Goal: Download file/media

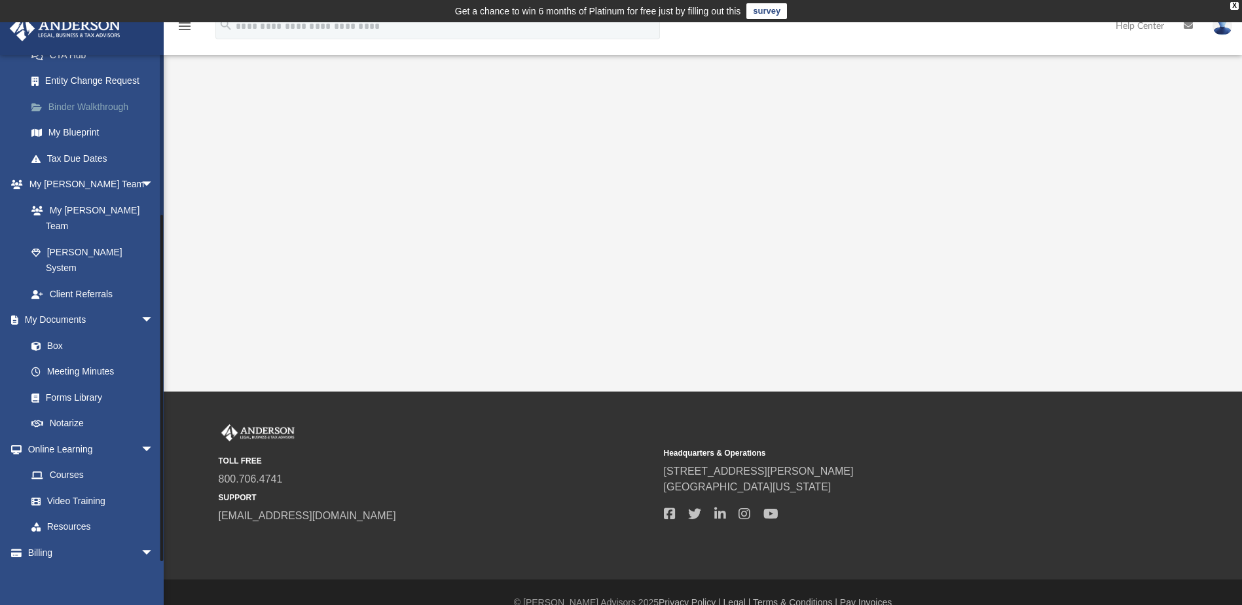
scroll to position [225, 0]
click at [57, 331] on link "Box" at bounding box center [95, 344] width 155 height 26
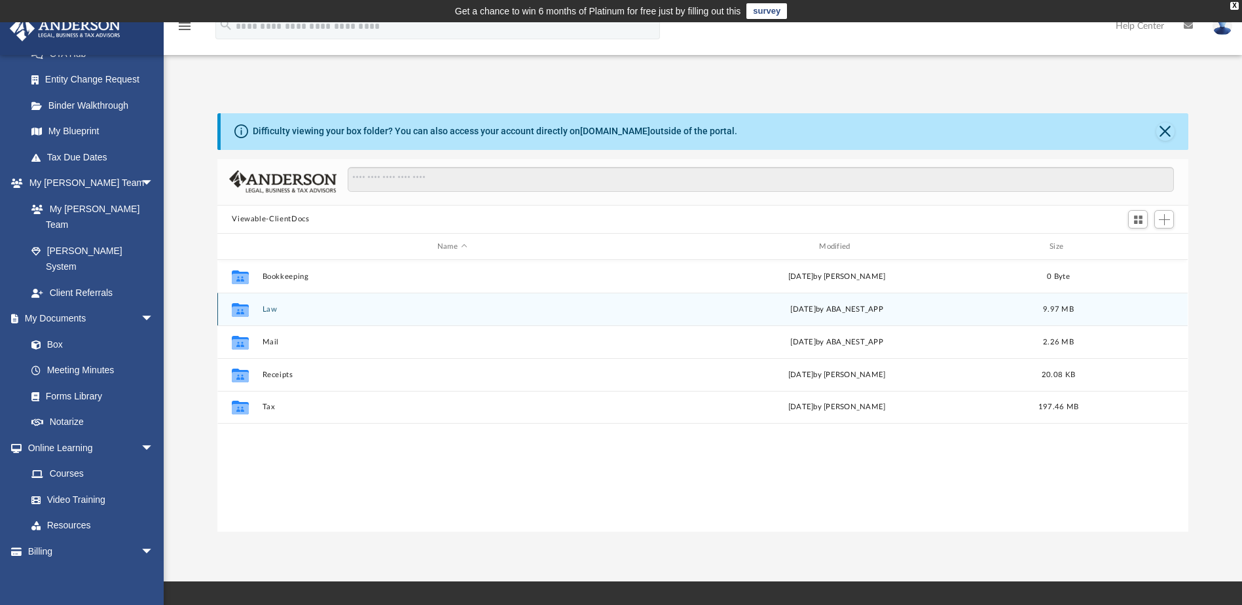
scroll to position [288, 961]
click at [242, 309] on icon "grid" at bounding box center [240, 310] width 17 height 14
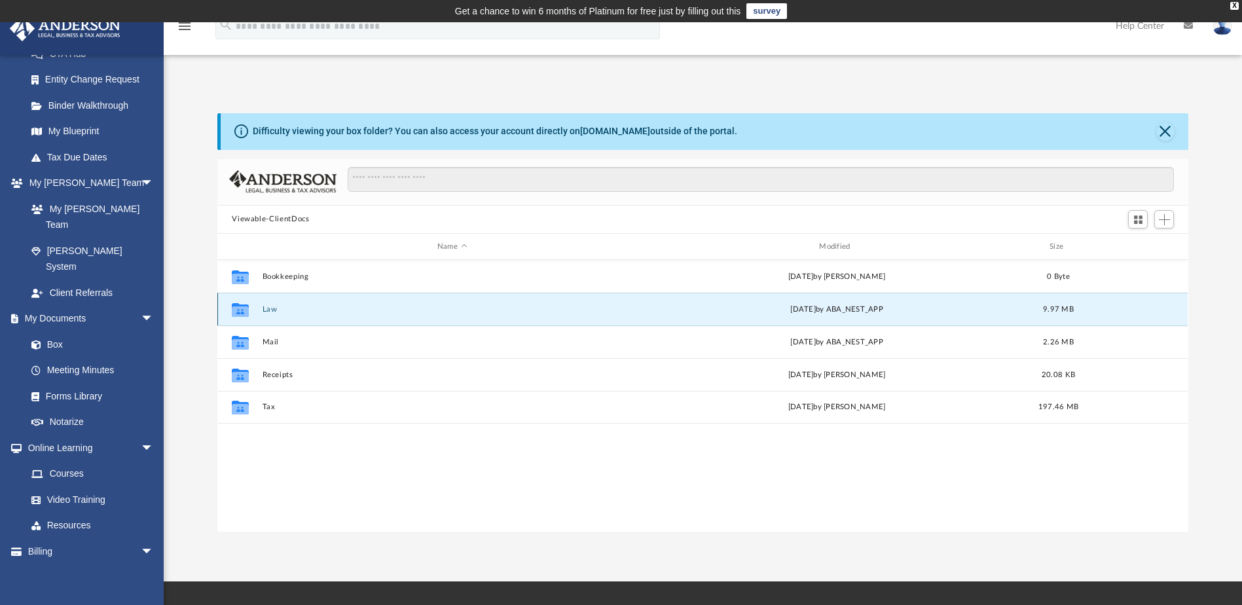
click at [268, 309] on button "Law" at bounding box center [452, 309] width 379 height 9
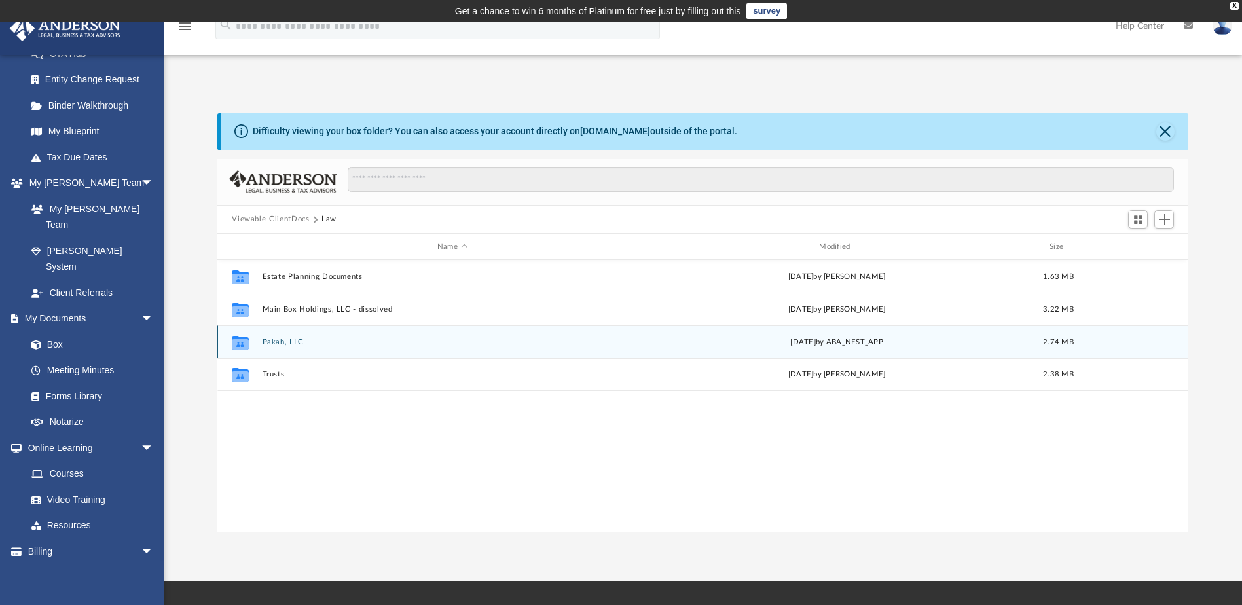
click at [279, 343] on button "Pakah, LLC" at bounding box center [452, 342] width 379 height 9
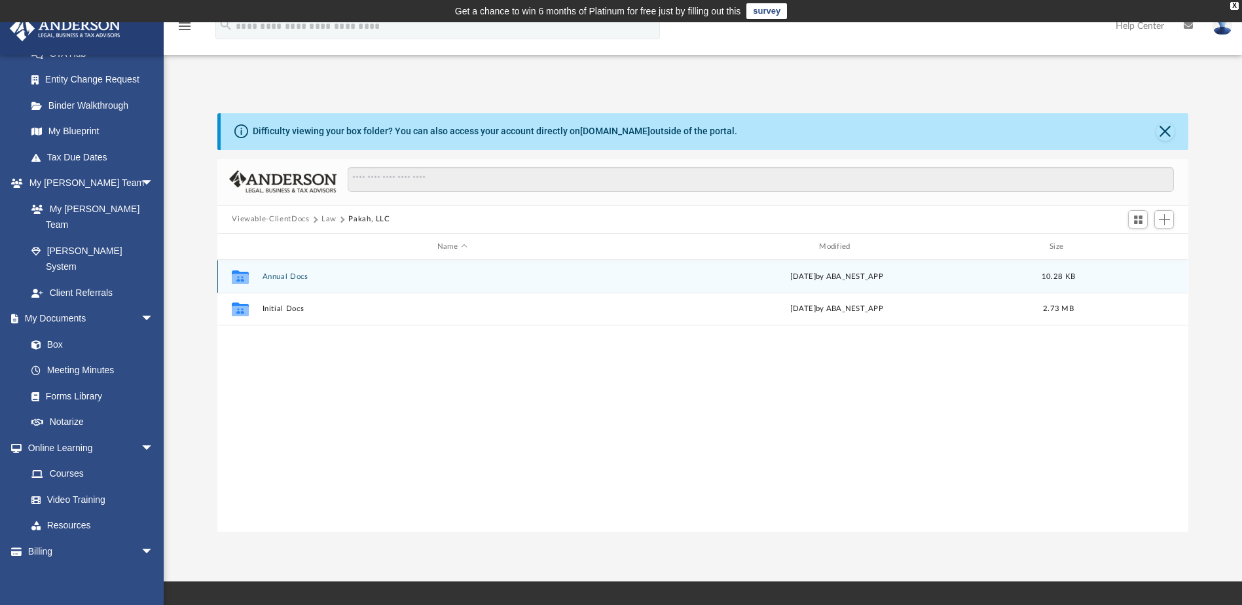
click at [287, 276] on button "Annual Docs" at bounding box center [452, 276] width 379 height 9
click at [347, 273] on button "Pakah, LLC - Filed Annual Report WY 2025.pdf" at bounding box center [452, 276] width 379 height 9
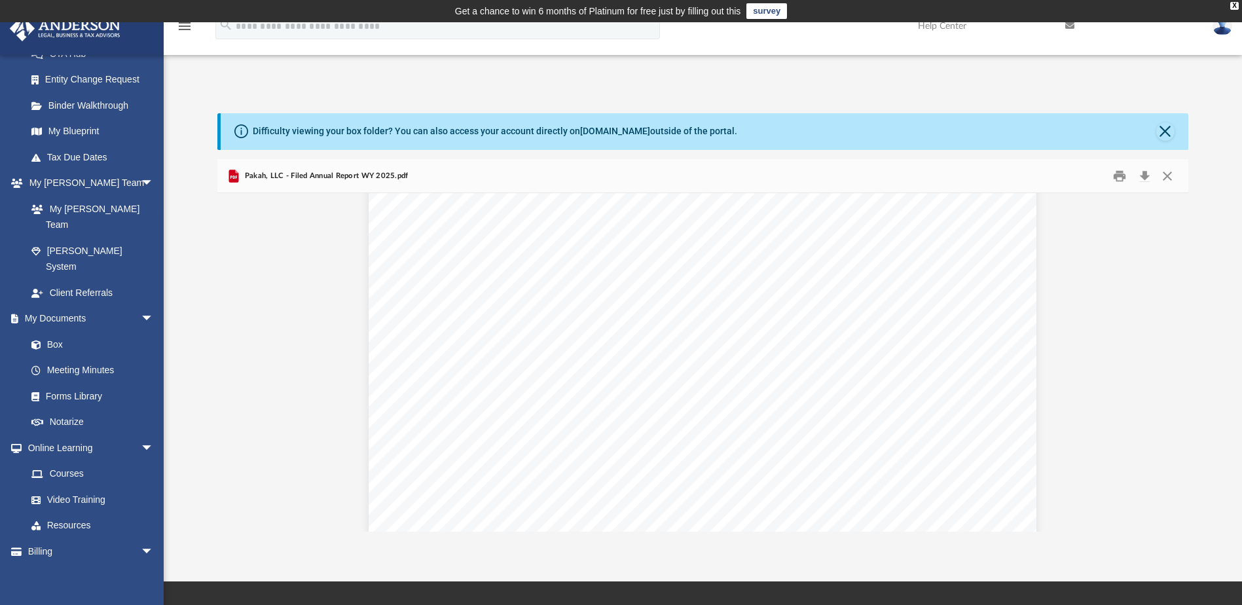
scroll to position [0, 0]
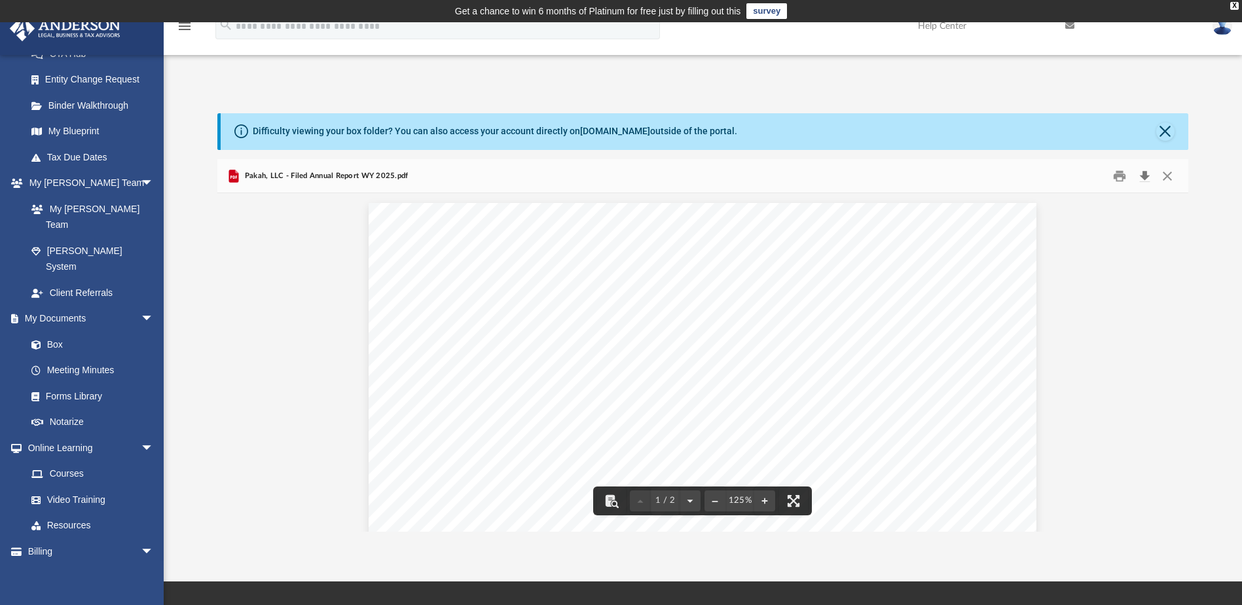
click at [1142, 172] on button "Download" at bounding box center [1145, 176] width 24 height 20
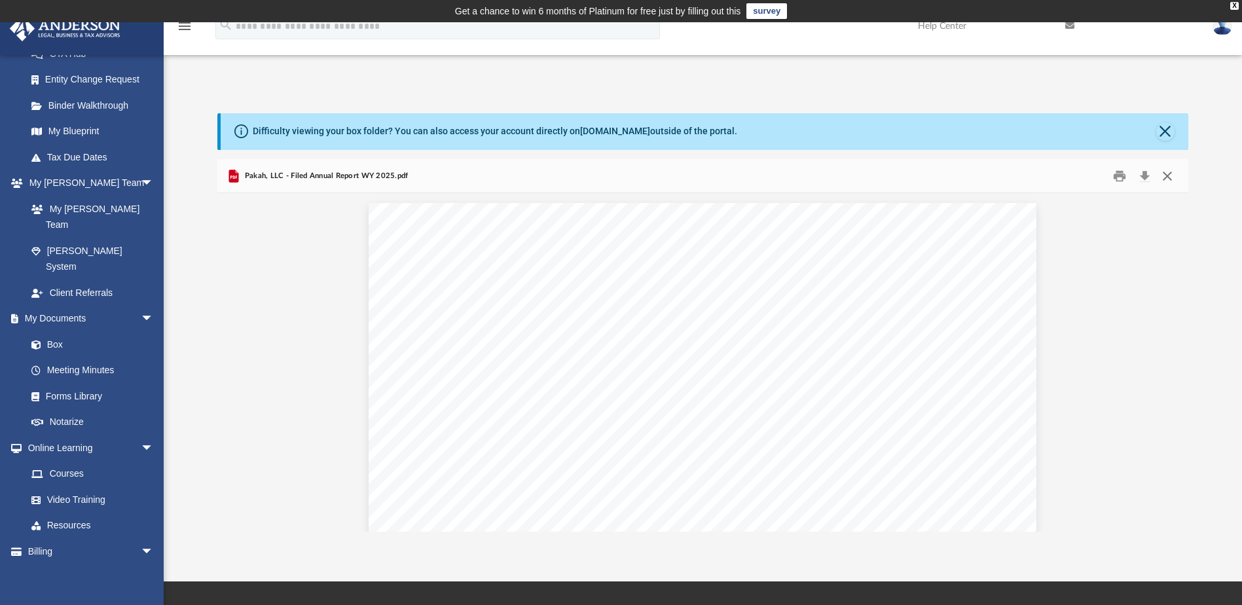
click at [1161, 177] on button "Close" at bounding box center [1168, 176] width 24 height 20
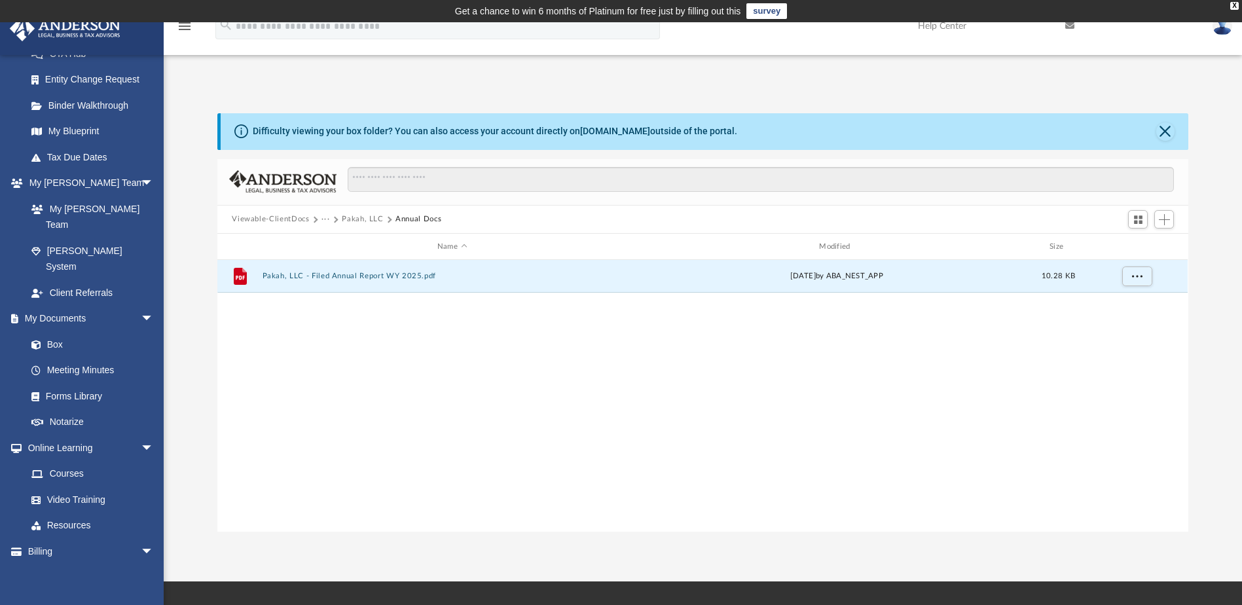
click at [272, 216] on button "Viewable-ClientDocs" at bounding box center [270, 219] width 77 height 12
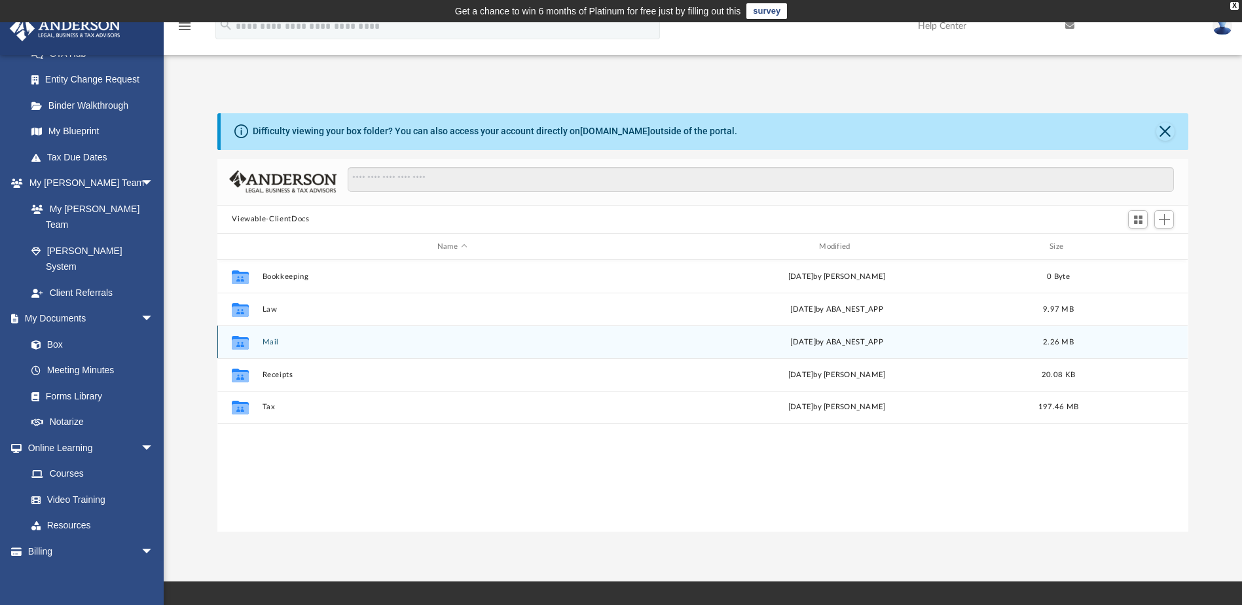
click at [260, 342] on div "Collaborated Folder Mail [DATE] by ABA_NEST_APP 2.26 MB" at bounding box center [702, 341] width 970 height 33
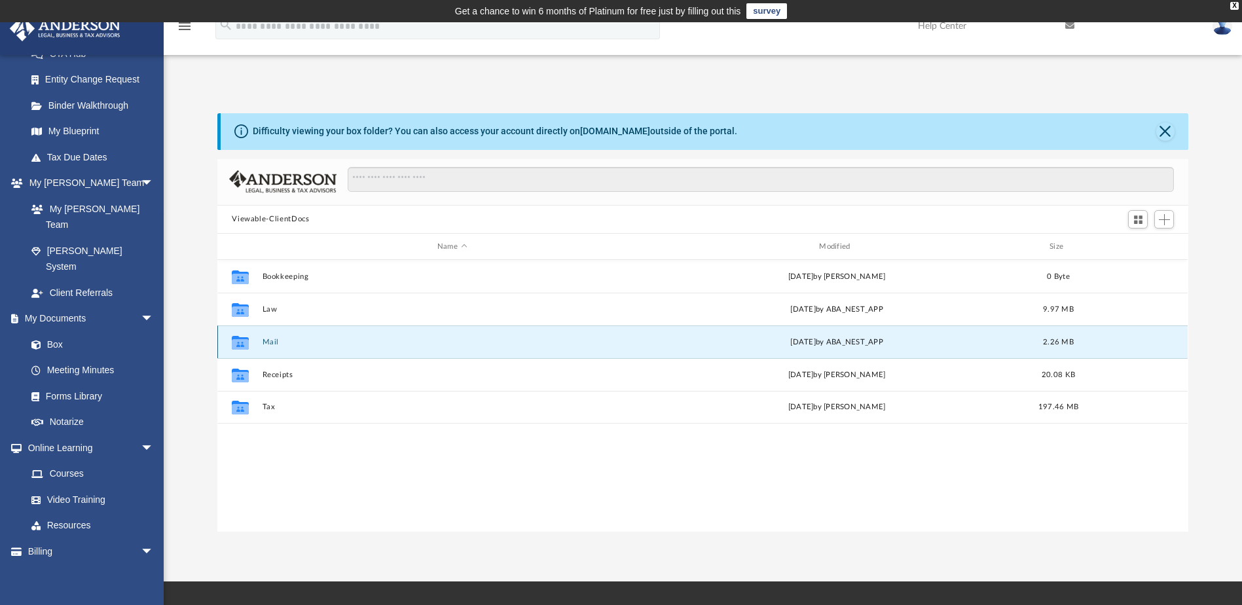
click at [244, 342] on icon "grid" at bounding box center [240, 344] width 17 height 10
drag, startPoint x: 244, startPoint y: 342, endPoint x: 269, endPoint y: 342, distance: 24.9
click at [269, 342] on button "Mail" at bounding box center [452, 342] width 379 height 9
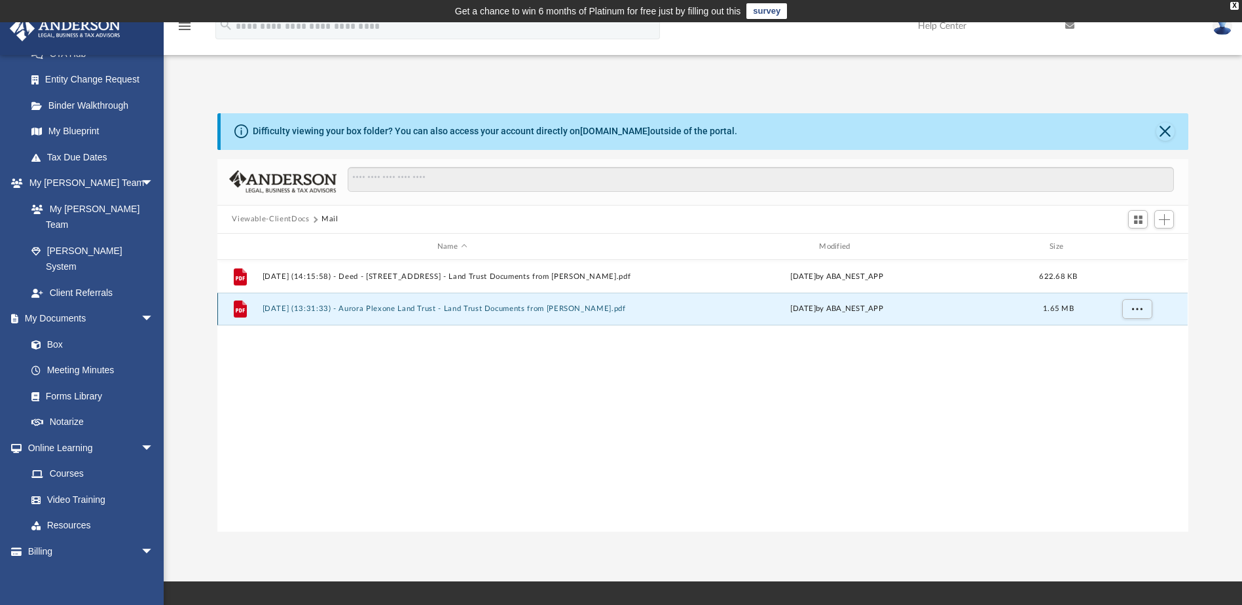
click at [313, 308] on button "[DATE] (13:31:33) - Aurora Plexone Land Trust - Land Trust Documents from [PERS…" at bounding box center [452, 309] width 379 height 9
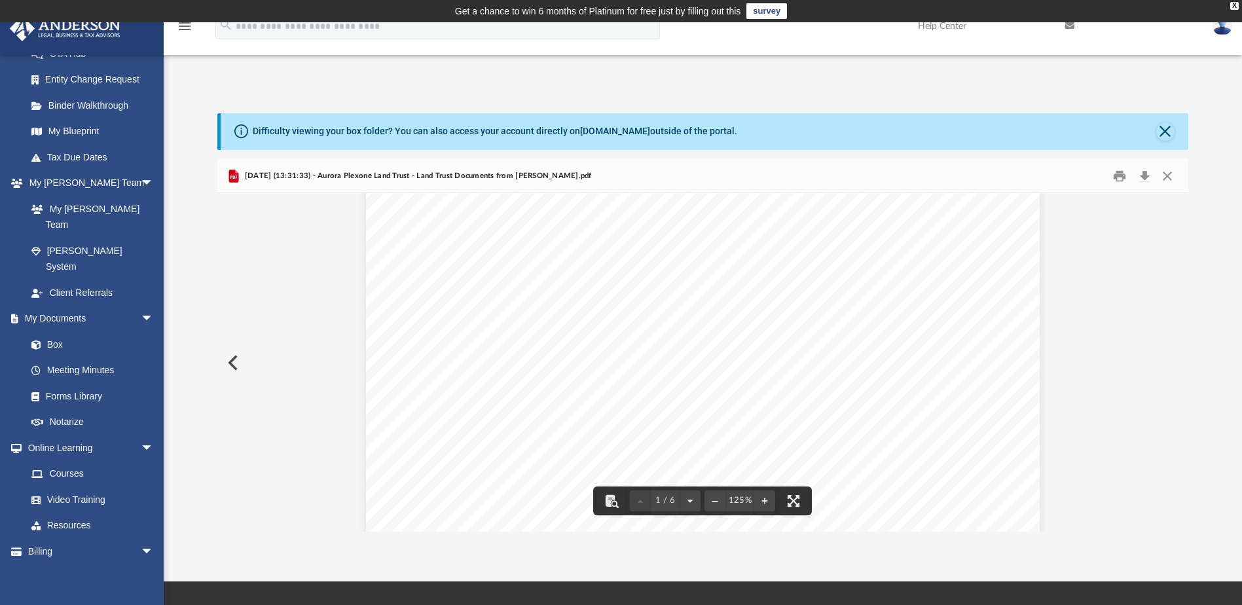
scroll to position [196, 0]
click at [1148, 175] on button "Download" at bounding box center [1145, 176] width 24 height 20
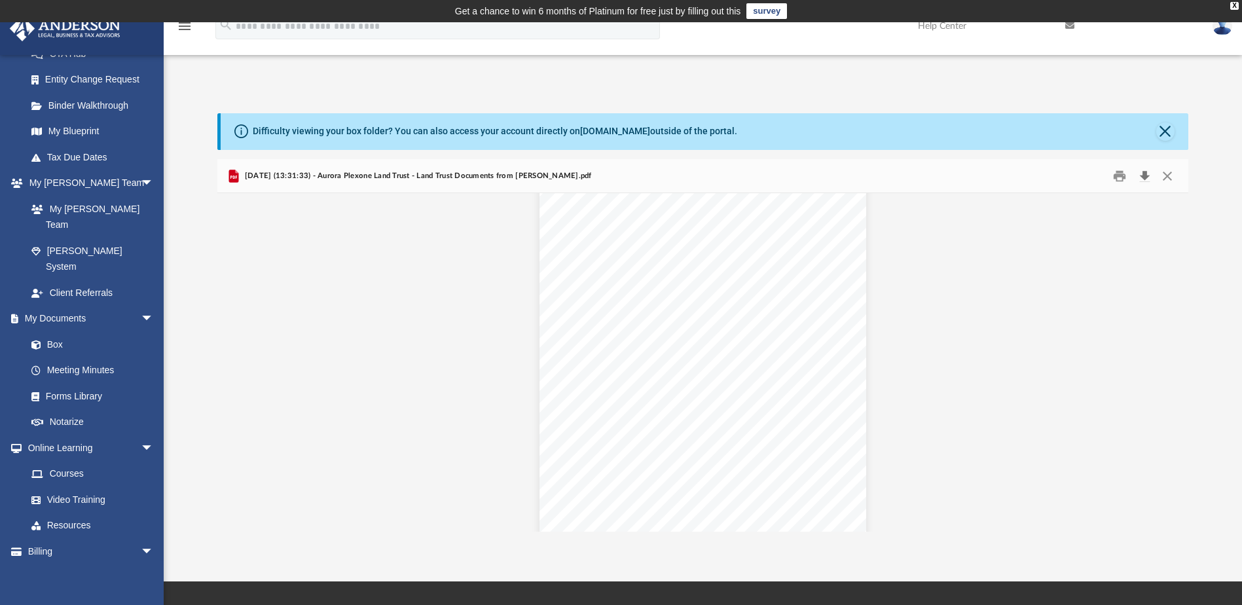
scroll to position [4452, 0]
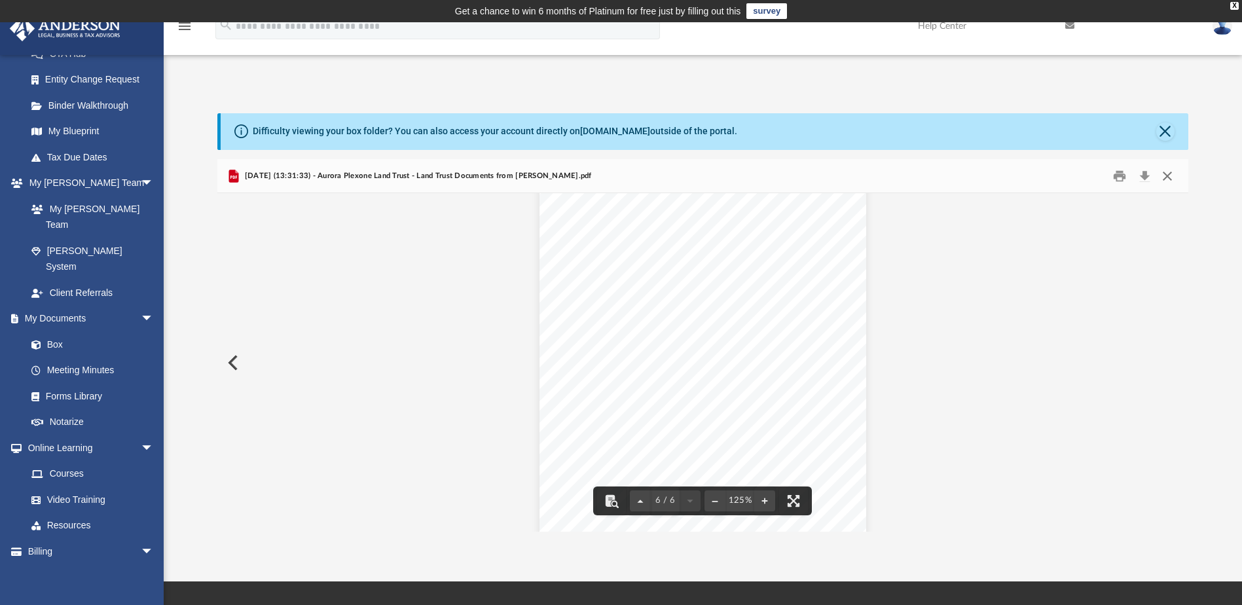
click at [1163, 169] on button "Close" at bounding box center [1168, 176] width 24 height 20
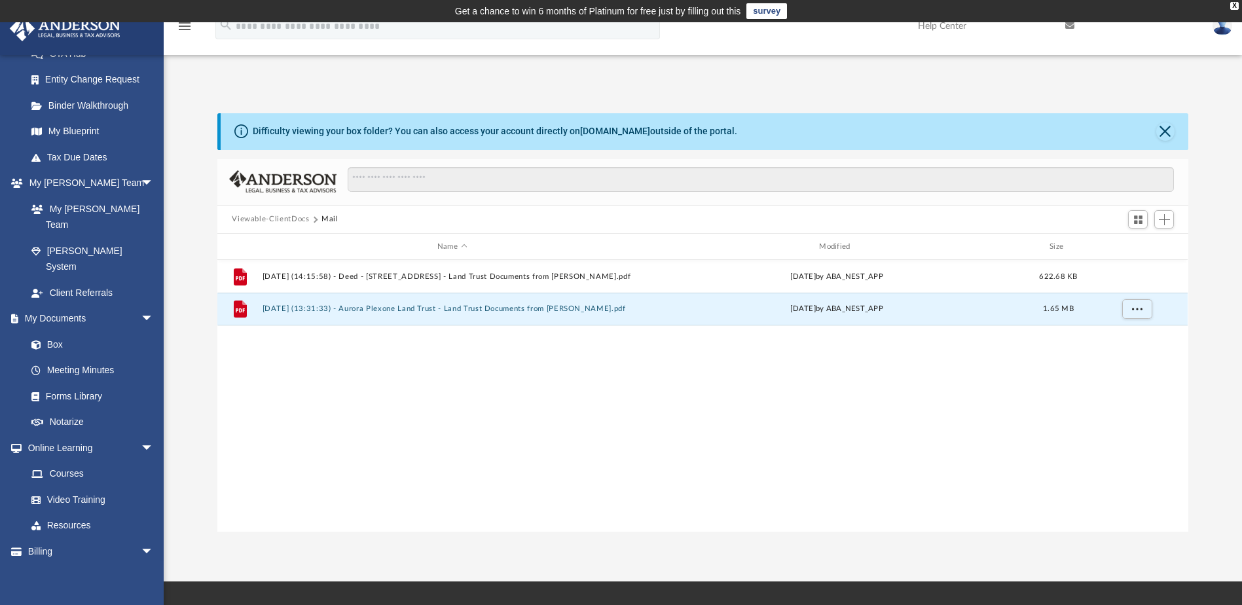
click at [287, 219] on button "Viewable-ClientDocs" at bounding box center [270, 219] width 77 height 12
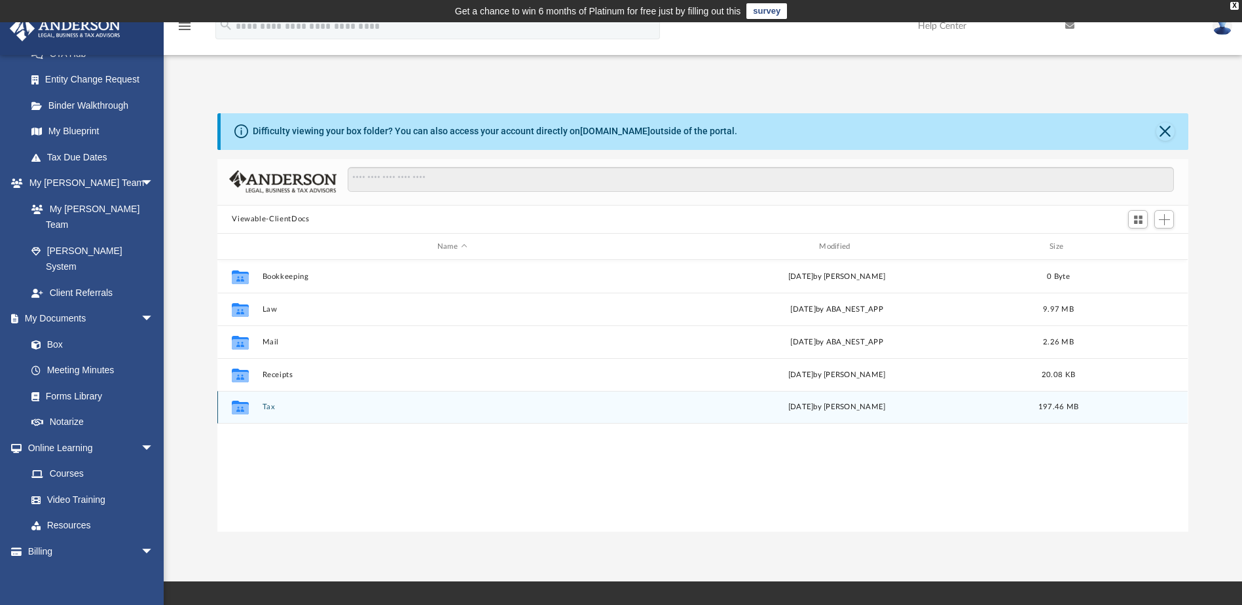
click at [259, 403] on div "Collaborated Folder Tax [DATE] by [PERSON_NAME] 197.46 MB" at bounding box center [702, 407] width 970 height 33
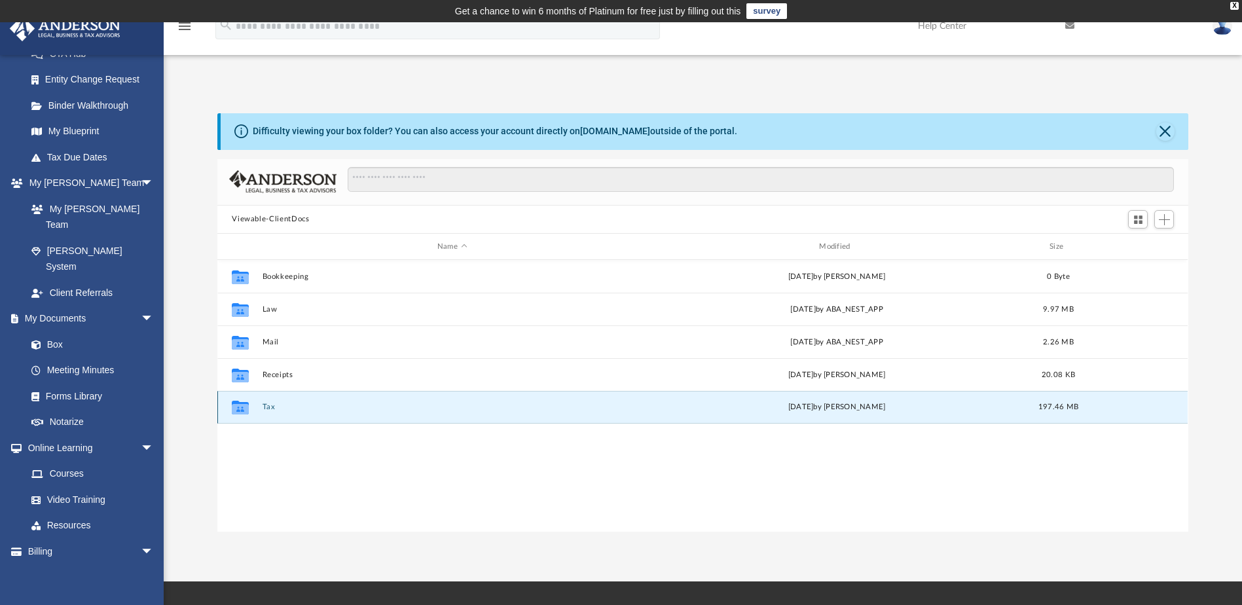
click at [824, 407] on div "[DATE] by [PERSON_NAME]" at bounding box center [837, 408] width 379 height 12
click at [239, 405] on icon "grid" at bounding box center [240, 409] width 17 height 10
click at [259, 431] on div "Collaborated Folder Bookkeeping [DATE] by [PERSON_NAME] 0 Byte Collaborated Fol…" at bounding box center [702, 395] width 970 height 271
click at [246, 413] on icon "grid" at bounding box center [240, 409] width 17 height 10
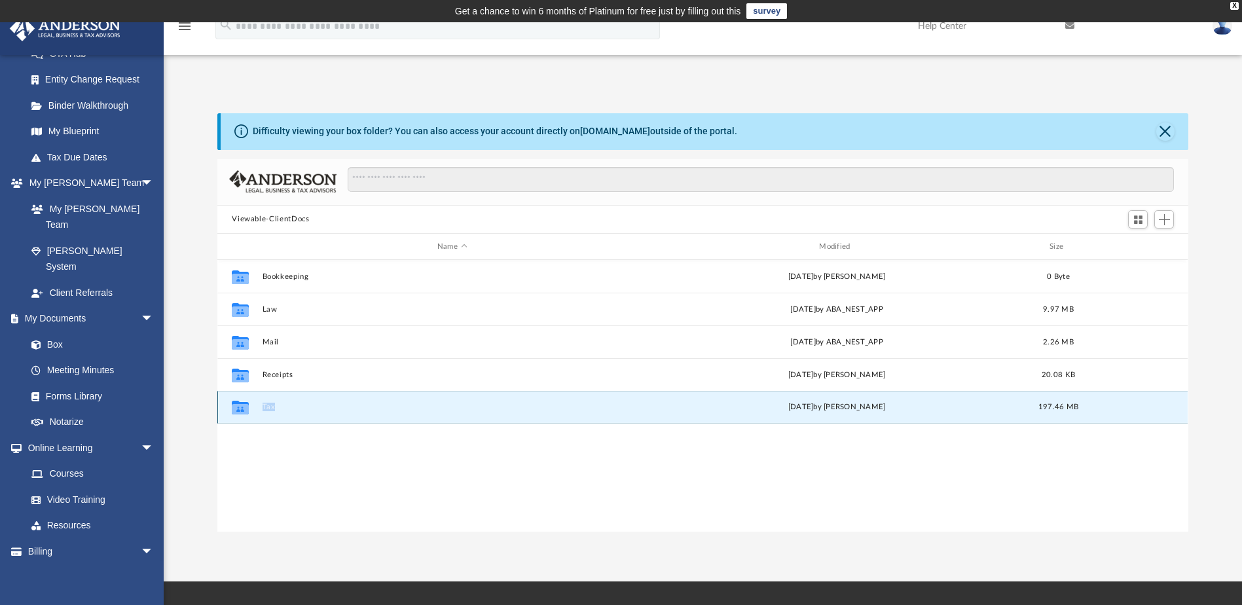
click at [246, 413] on icon "grid" at bounding box center [240, 409] width 17 height 10
click at [242, 410] on icon "grid" at bounding box center [240, 408] width 17 height 14
drag, startPoint x: 242, startPoint y: 410, endPoint x: 236, endPoint y: 407, distance: 6.7
click at [236, 407] on icon "grid" at bounding box center [240, 409] width 17 height 10
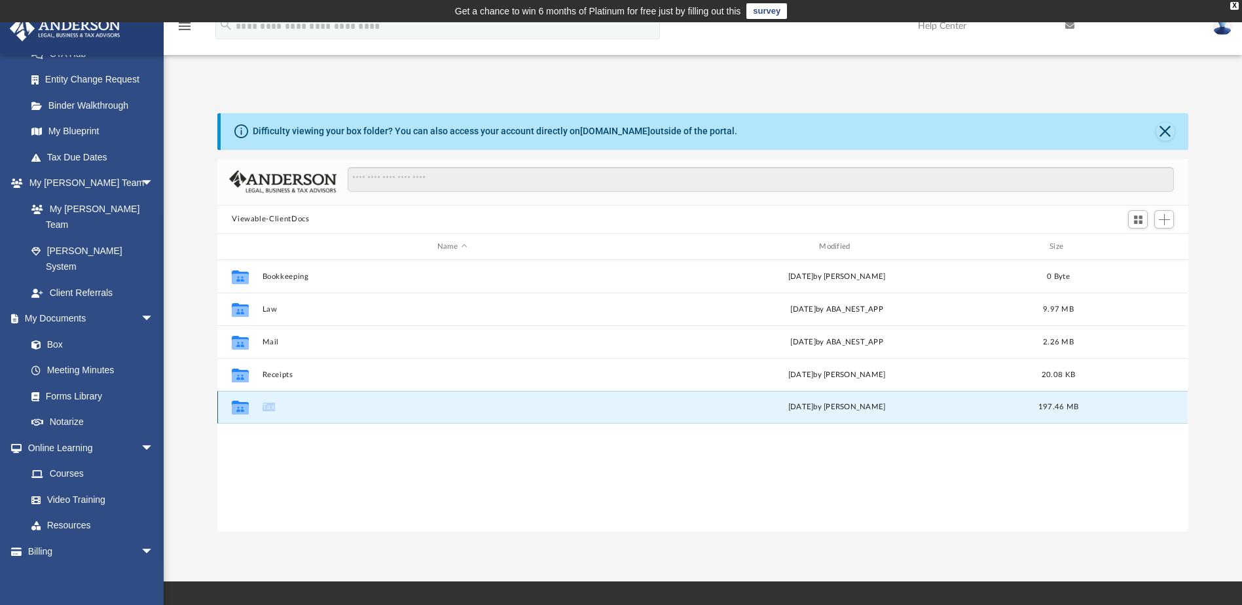
click at [236, 407] on icon "grid" at bounding box center [240, 409] width 17 height 10
drag, startPoint x: 236, startPoint y: 407, endPoint x: 266, endPoint y: 409, distance: 29.5
click at [266, 409] on button "Tax" at bounding box center [452, 407] width 379 height 9
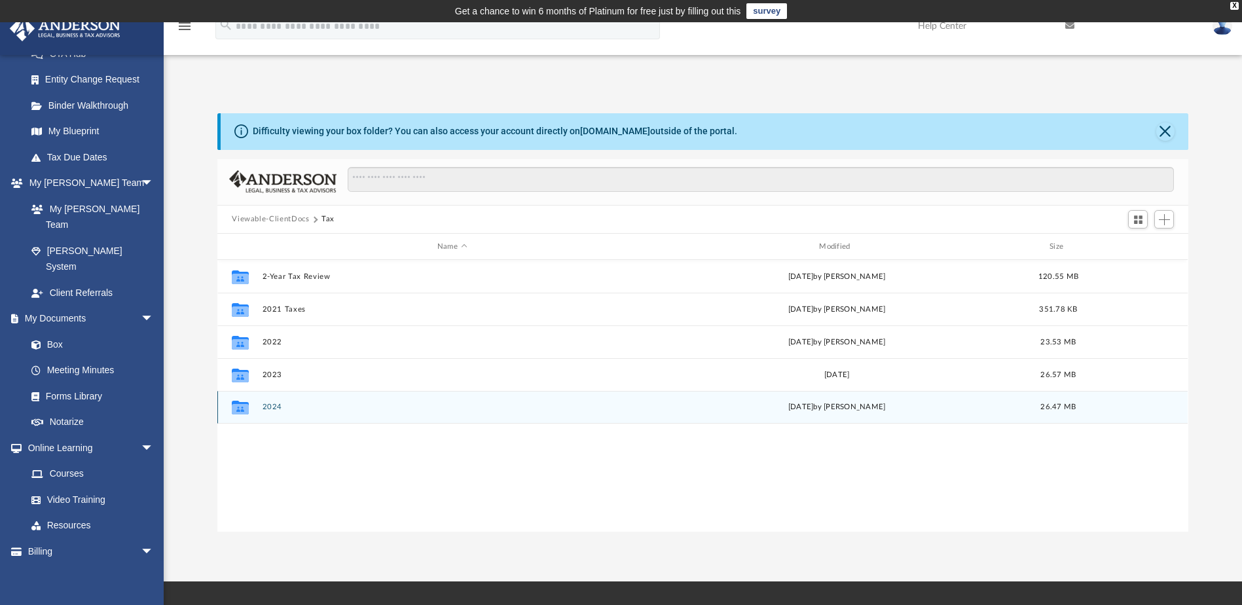
click at [312, 397] on div "Collaborated Folder 2024 [DATE] by [PERSON_NAME] 26.47 MB" at bounding box center [702, 407] width 970 height 33
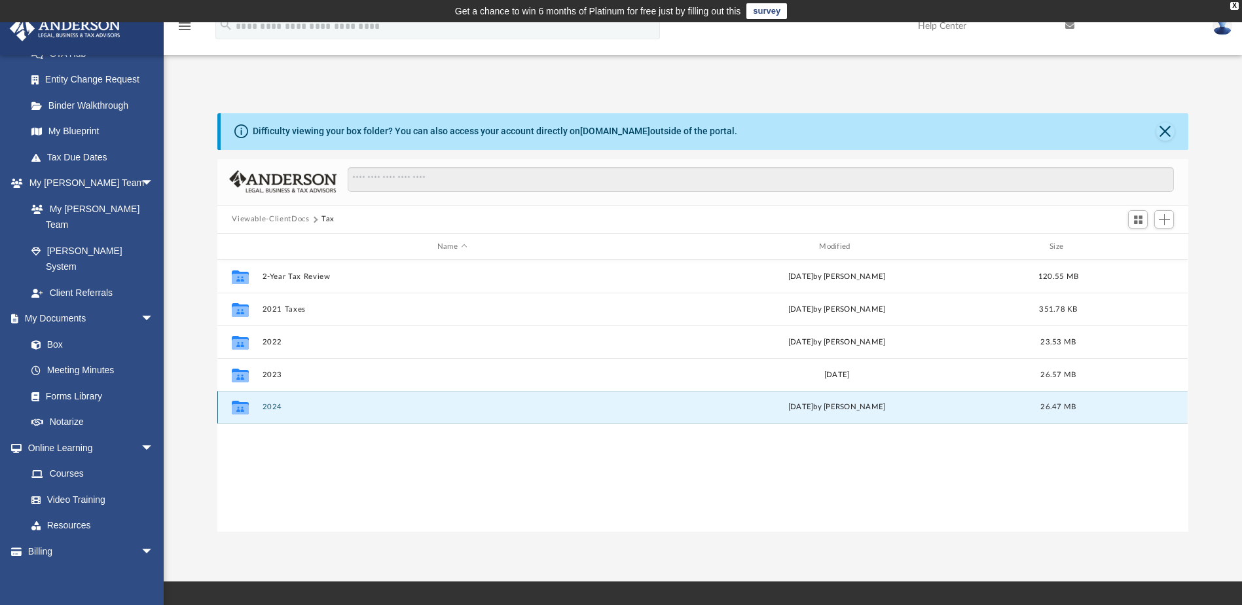
click at [267, 407] on button "2024" at bounding box center [452, 407] width 379 height 9
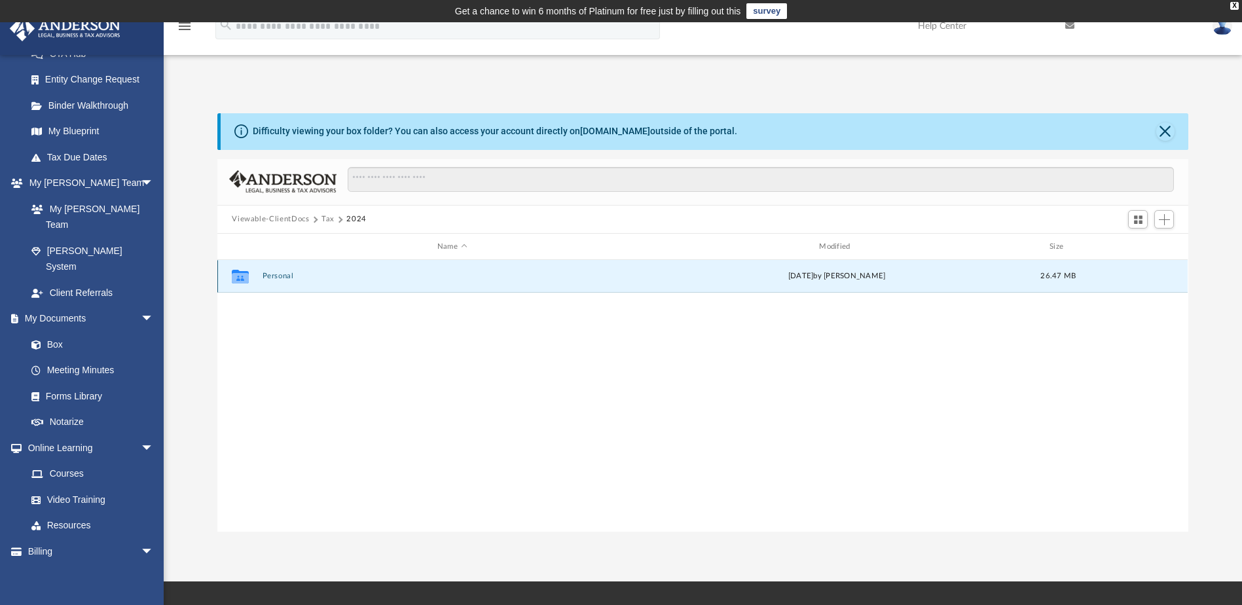
click at [276, 279] on button "Personal" at bounding box center [452, 276] width 379 height 9
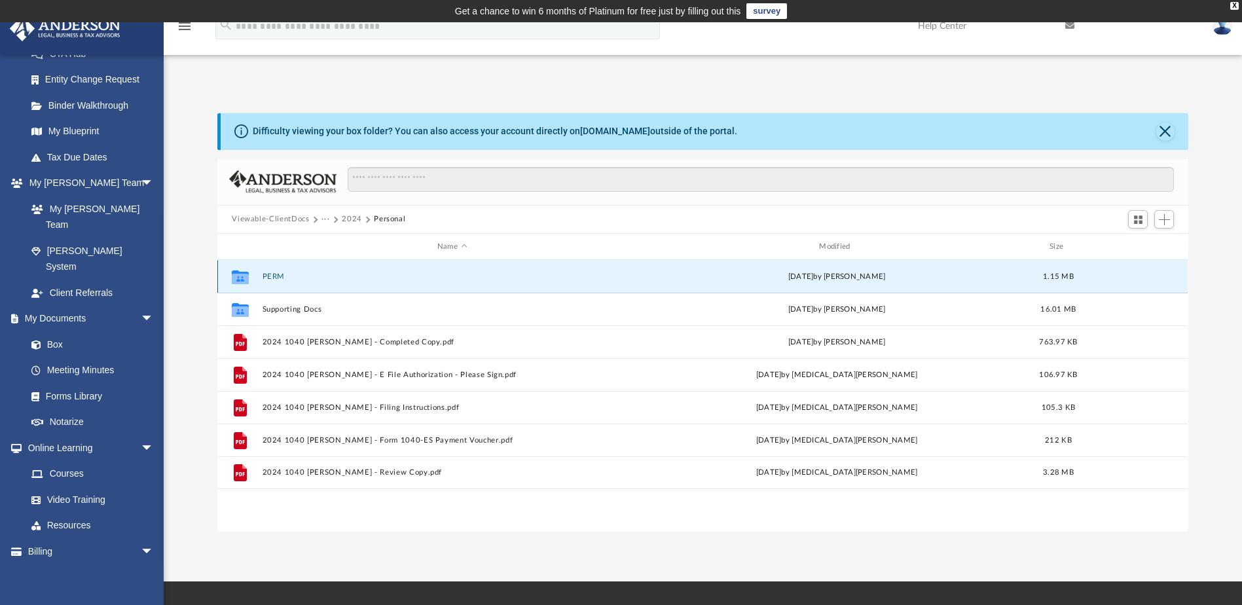
click at [277, 276] on button "PERM" at bounding box center [452, 276] width 379 height 9
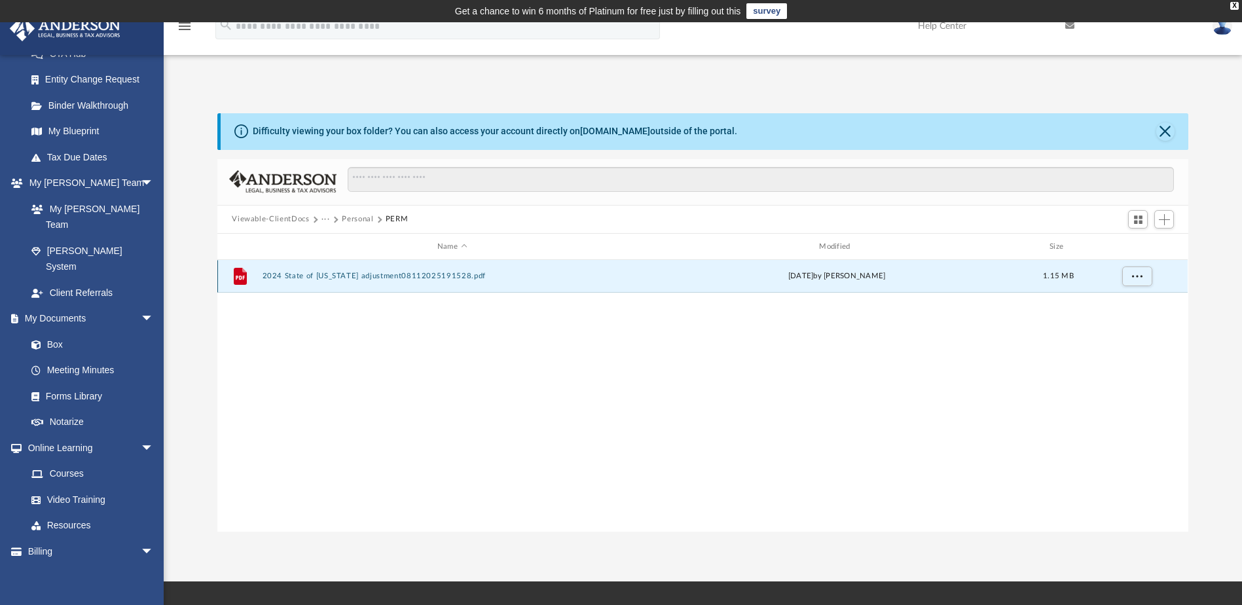
click at [331, 275] on button "2024 State of [US_STATE] adjustment08112025191528.pdf" at bounding box center [452, 276] width 379 height 9
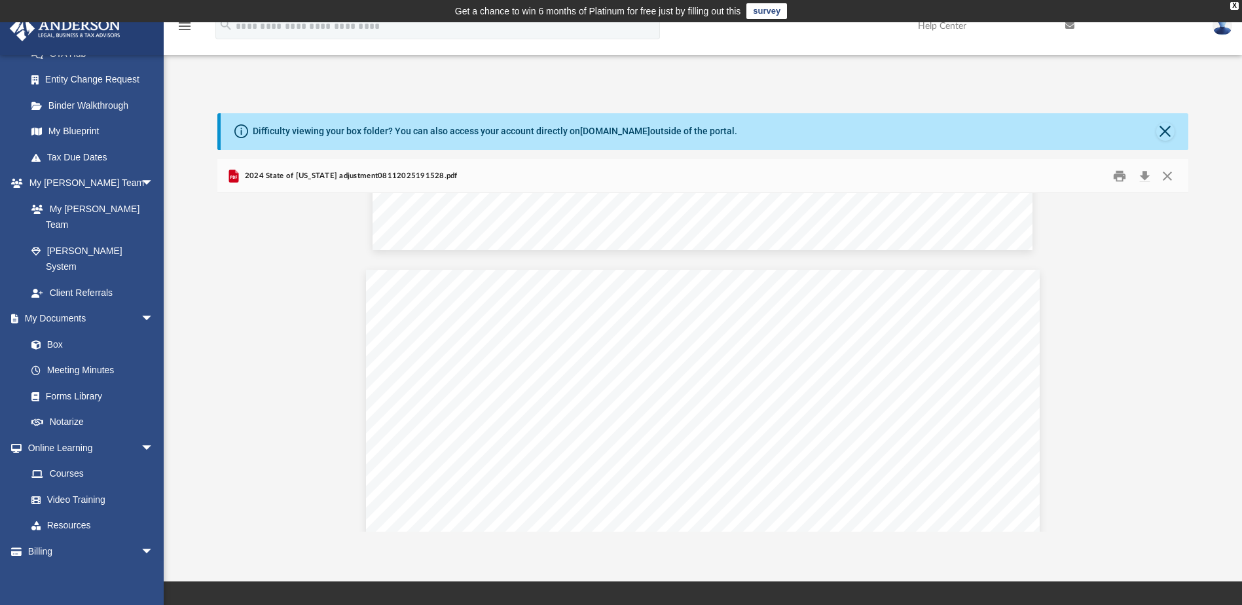
scroll to position [917, 0]
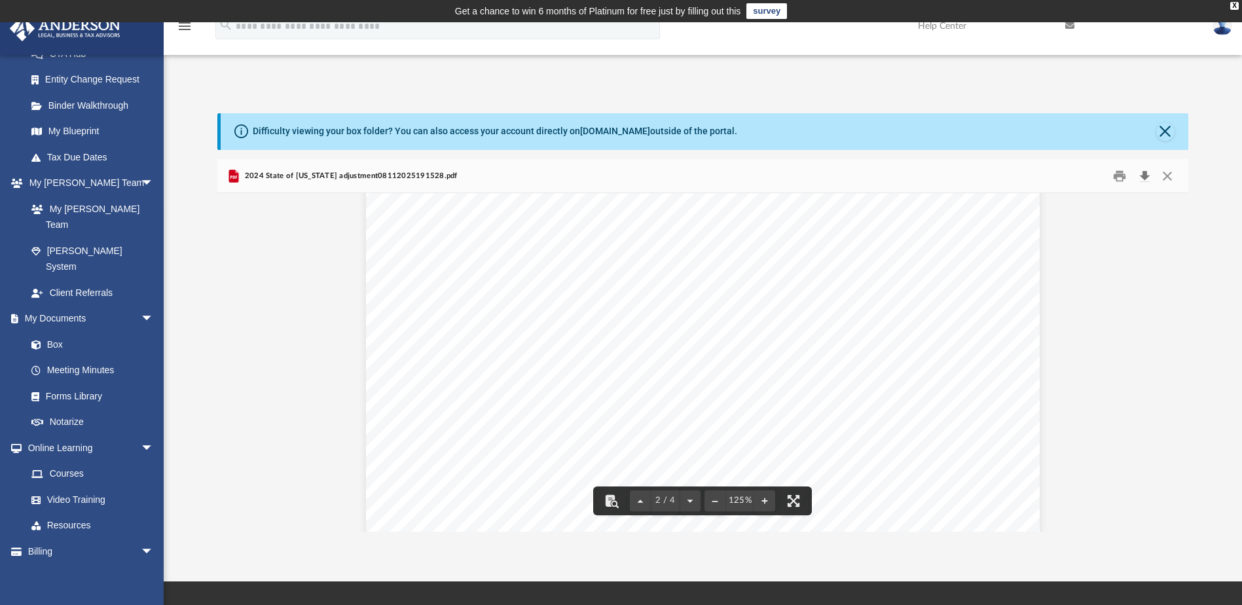
click at [1149, 179] on button "Download" at bounding box center [1145, 176] width 24 height 20
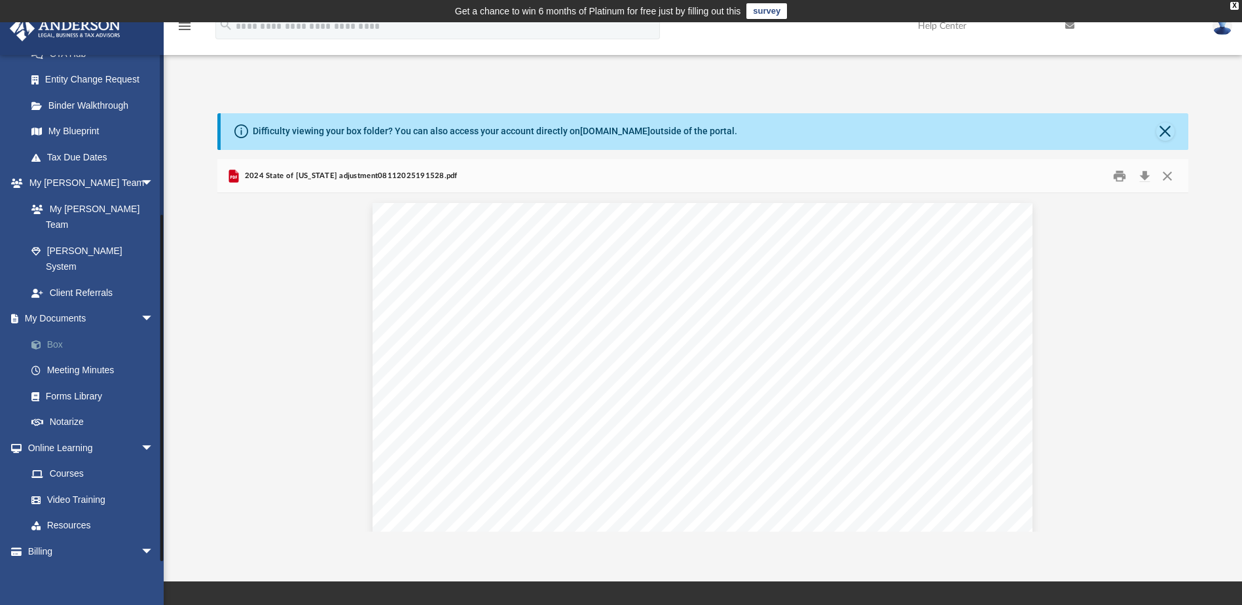
click at [60, 331] on link "Box" at bounding box center [95, 344] width 155 height 26
click at [1161, 175] on button "Close" at bounding box center [1168, 176] width 24 height 20
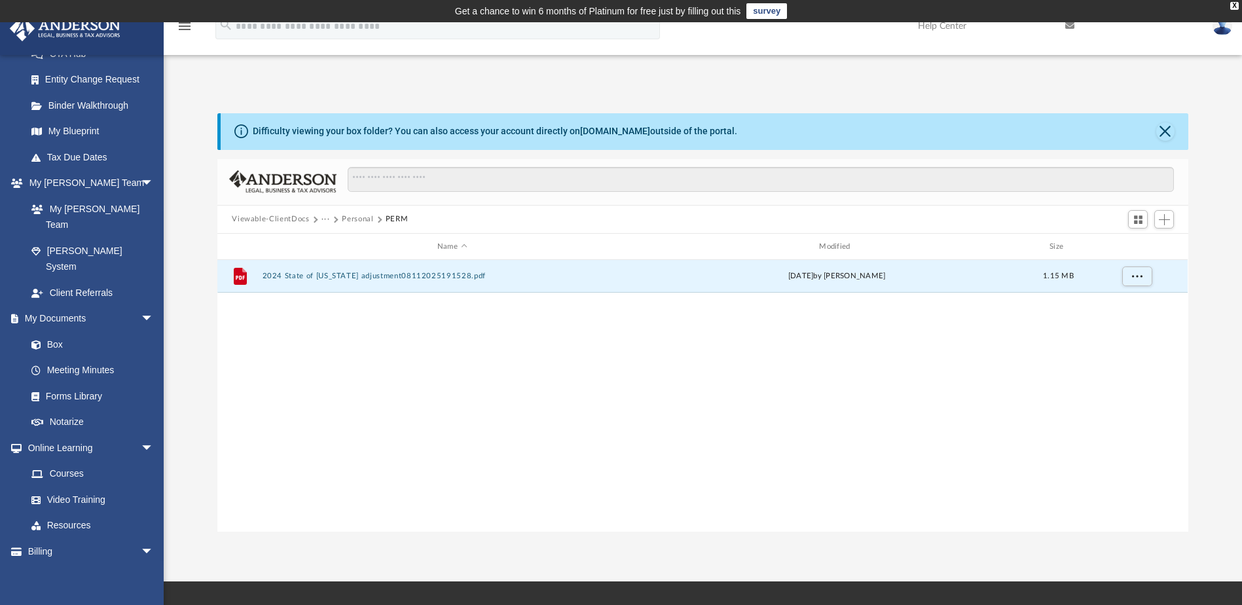
click at [283, 215] on button "Viewable-ClientDocs" at bounding box center [270, 219] width 77 height 12
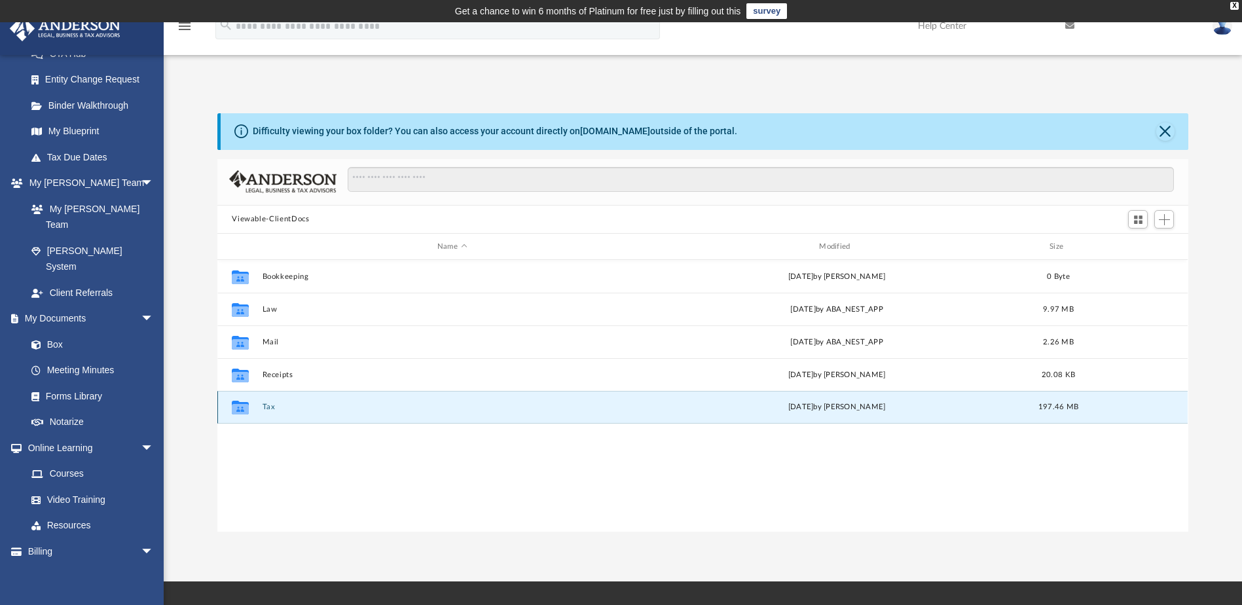
click at [268, 409] on button "Tax" at bounding box center [452, 407] width 379 height 9
click at [273, 411] on button "2024" at bounding box center [452, 407] width 379 height 9
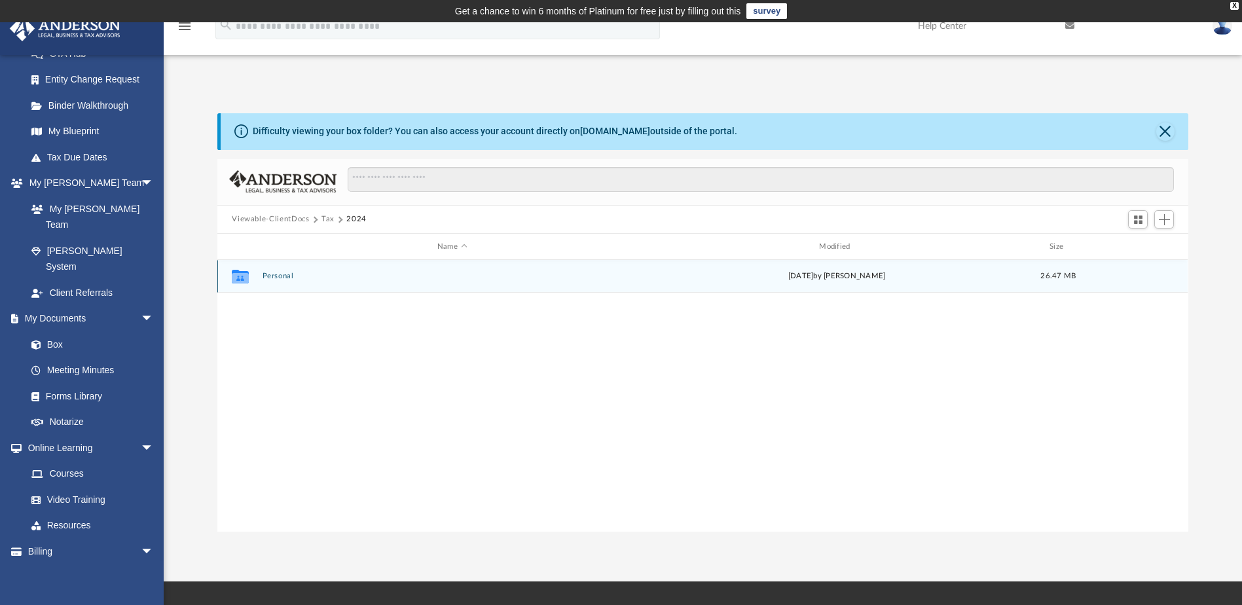
click at [280, 274] on button "Personal" at bounding box center [452, 276] width 379 height 9
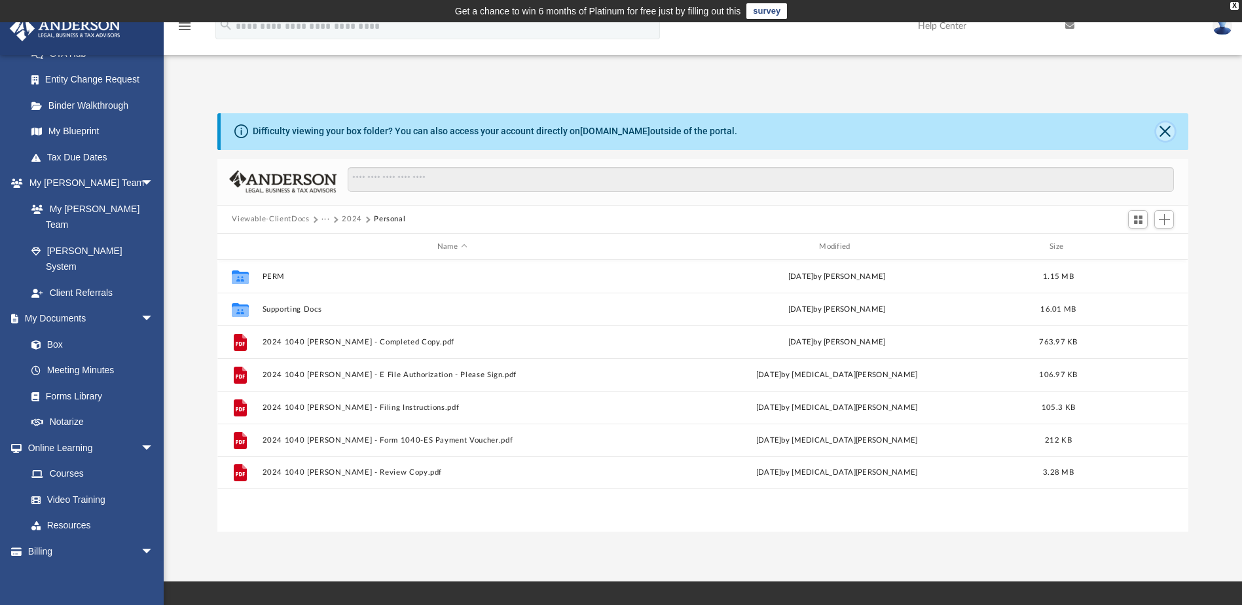
click at [1161, 133] on button "Close" at bounding box center [1165, 131] width 18 height 18
